Goal: Check status: Check status

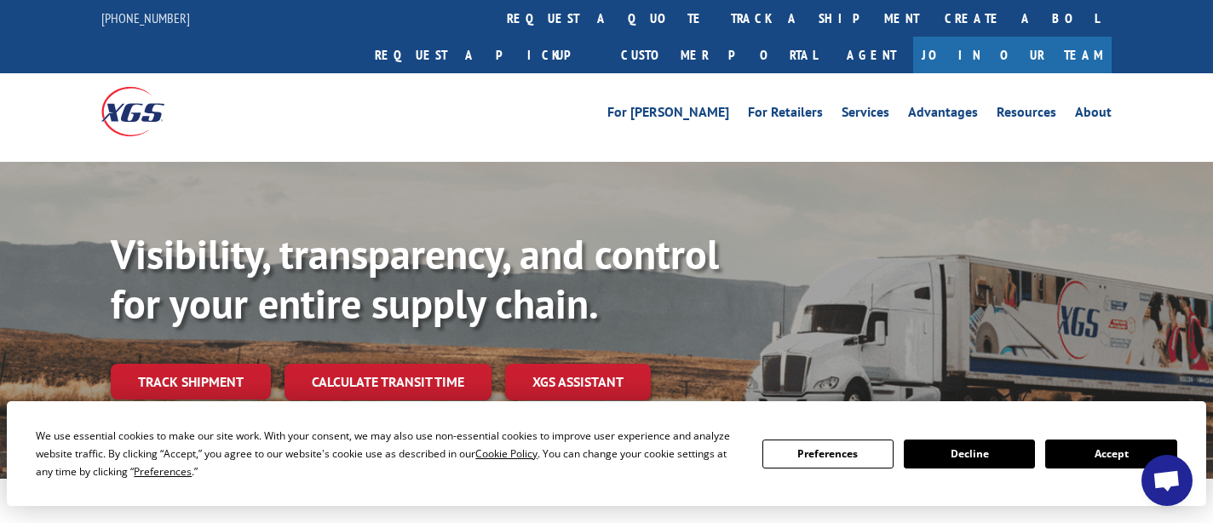
click at [1113, 445] on button "Accept" at bounding box center [1110, 454] width 131 height 29
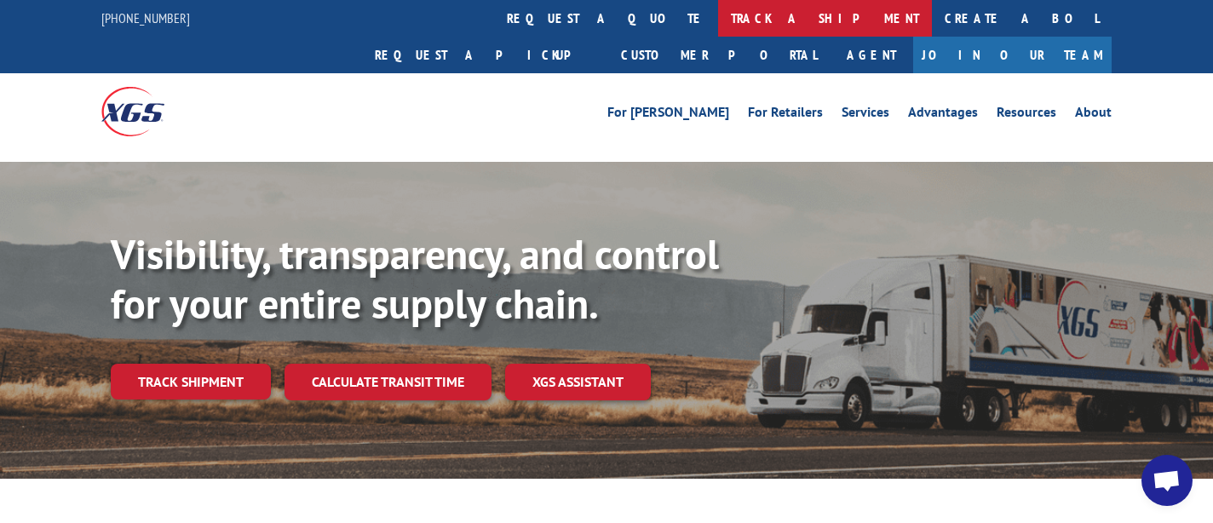
click at [718, 18] on link "track a shipment" at bounding box center [825, 18] width 214 height 37
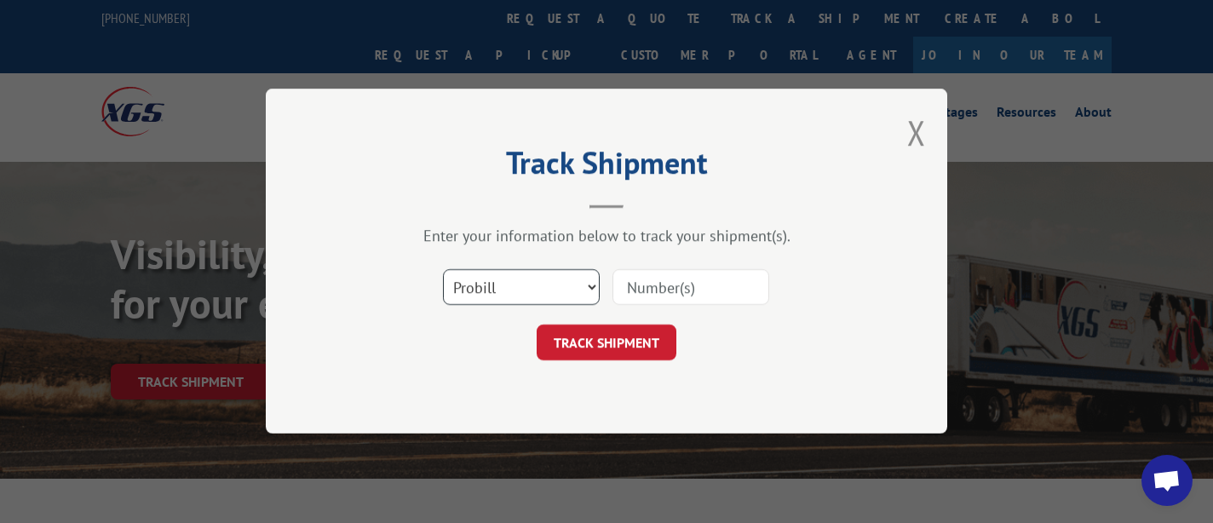
click at [558, 295] on select "Select category... Probill BOL PO" at bounding box center [521, 288] width 157 height 36
click at [443, 270] on select "Select category... Probill BOL PO" at bounding box center [521, 288] width 157 height 36
click at [665, 273] on input at bounding box center [690, 288] width 157 height 36
paste input "16944774"
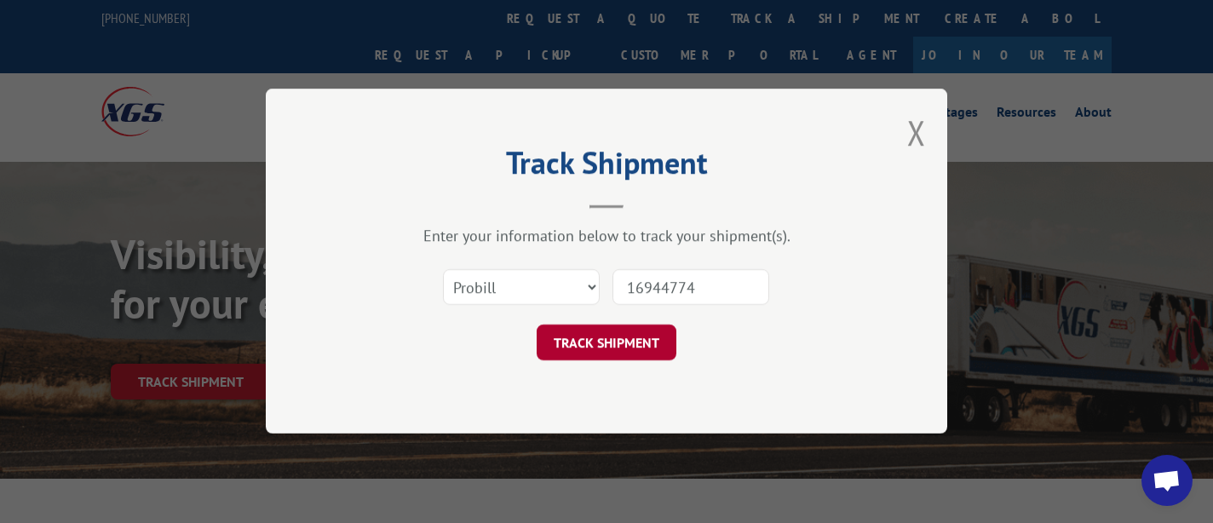
type input "16944774"
click at [629, 337] on button "TRACK SHIPMENT" at bounding box center [607, 343] width 140 height 36
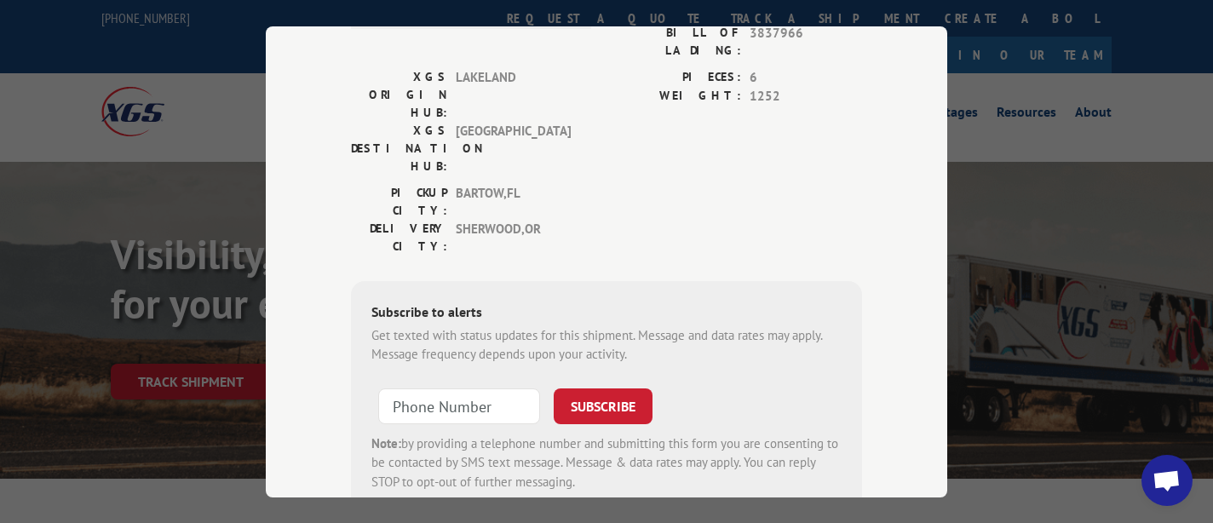
scroll to position [246, 0]
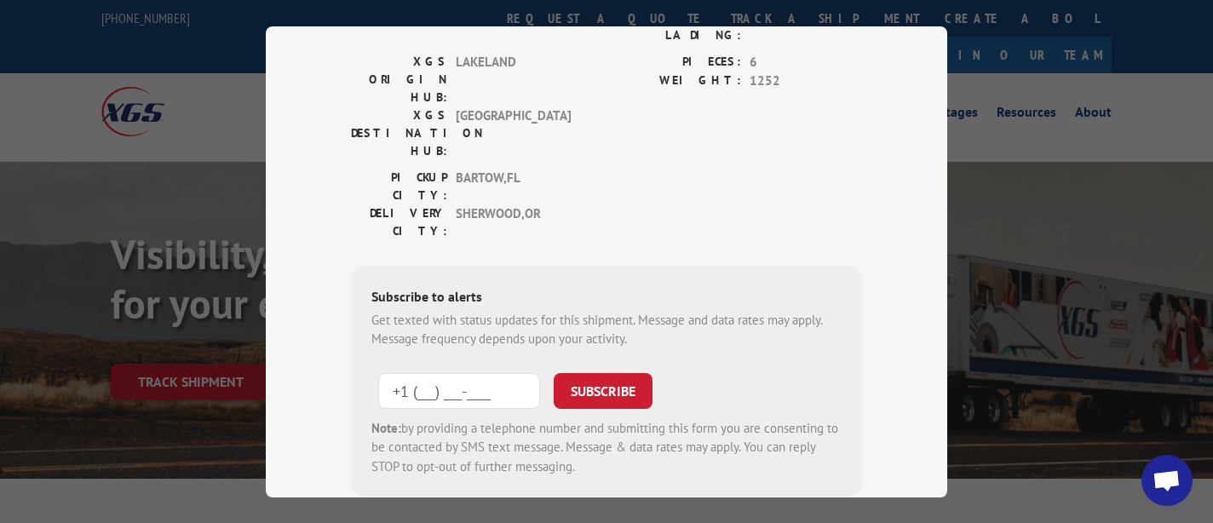
click at [457, 372] on input "+1 (___) ___-____" at bounding box center [459, 390] width 162 height 36
type input "[PHONE_NUMBER]"
click at [614, 372] on button "SUBSCRIBE" at bounding box center [603, 390] width 99 height 36
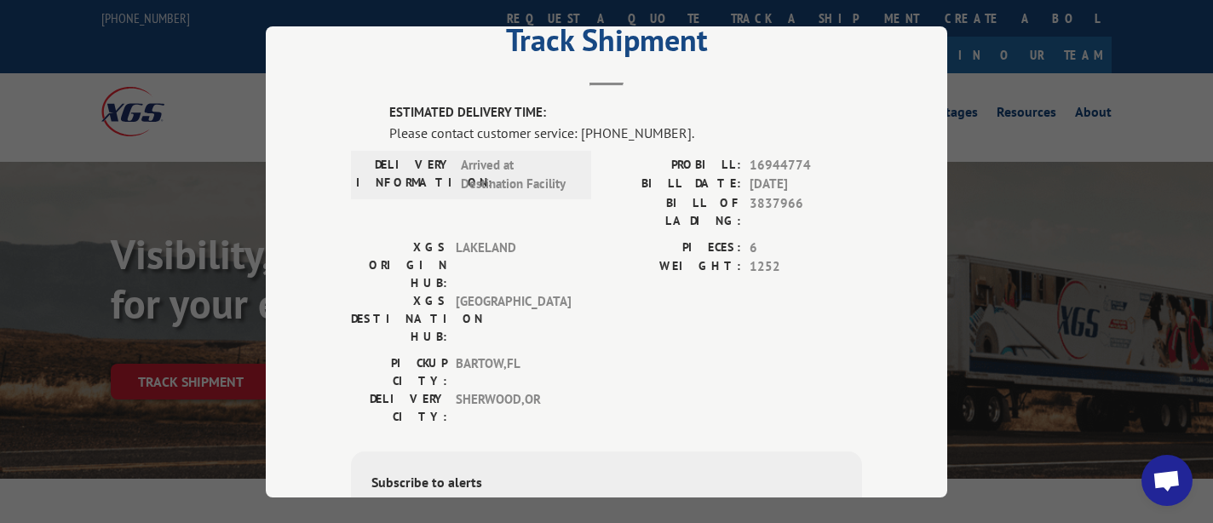
scroll to position [36, 0]
